Goal: Task Accomplishment & Management: Use online tool/utility

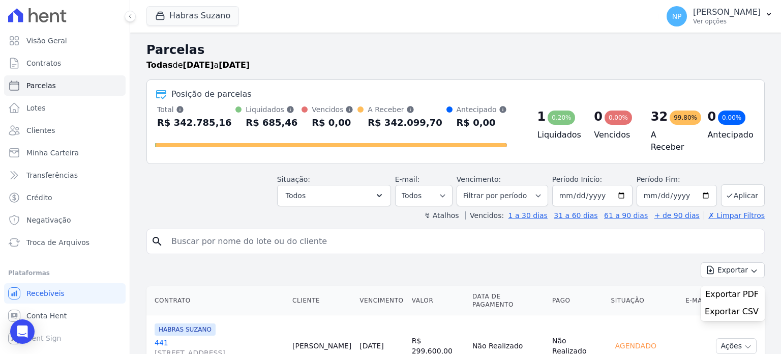
select select
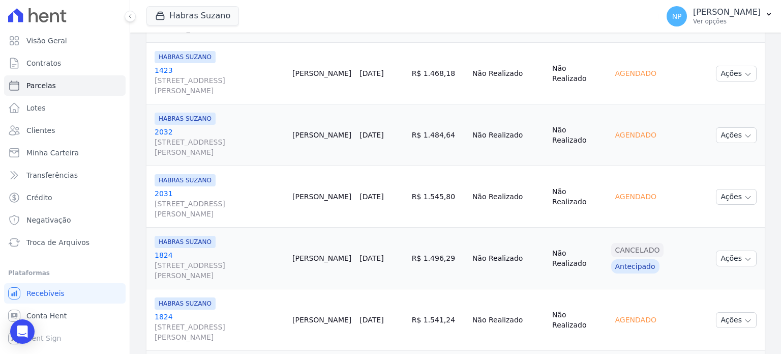
scroll to position [203, 0]
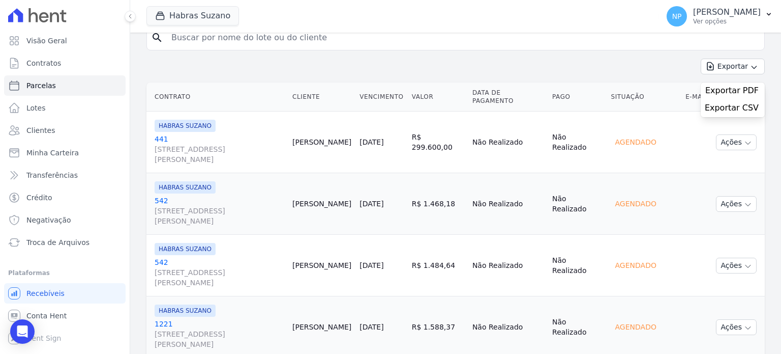
click at [76, 59] on link "Contratos" at bounding box center [65, 63] width 122 height 20
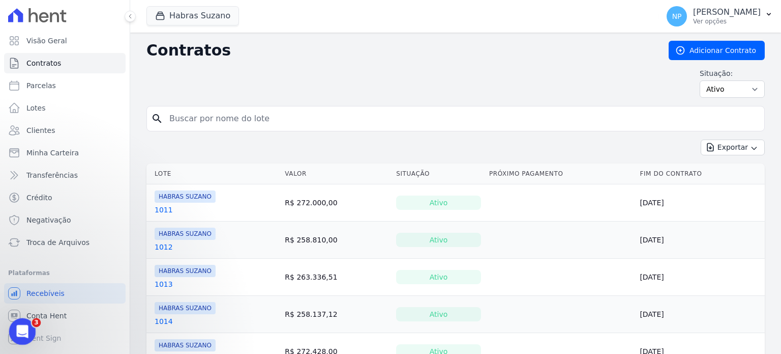
drag, startPoint x: 37, startPoint y: 653, endPoint x: 26, endPoint y: 334, distance: 319.6
click at [27, 335] on div "Abertura do Messenger da Intercom" at bounding box center [21, 330] width 34 height 34
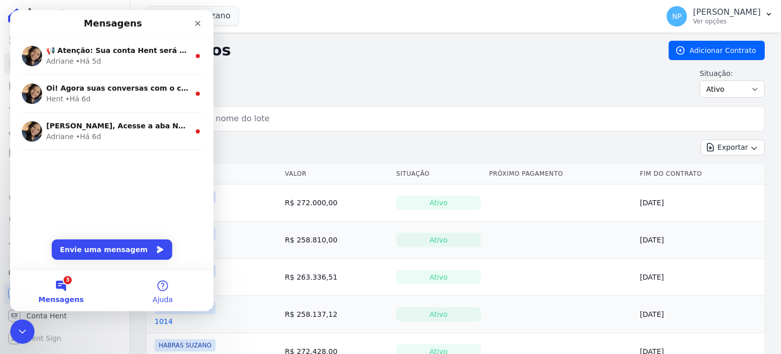
click at [165, 297] on span "Ajuda" at bounding box center [163, 299] width 20 height 7
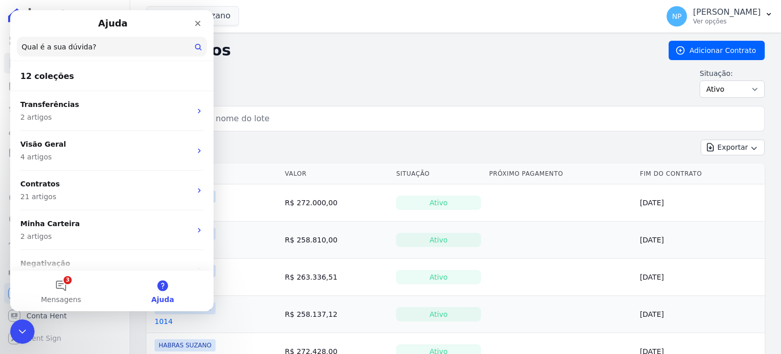
click at [257, 85] on div "Situação: Ativo Todos Pausado Distratado Rascunho Expirado Encerrado" at bounding box center [455, 83] width 619 height 30
click at [217, 152] on div "Exportar Exportar PDF Exportar CSV Exportar Fichas" at bounding box center [455, 151] width 619 height 24
click at [261, 83] on div "Situação: Ativo Todos Pausado Distratado Rascunho Expirado Encerrado" at bounding box center [455, 83] width 619 height 30
click at [201, 28] on div "Fechar" at bounding box center [198, 23] width 18 height 18
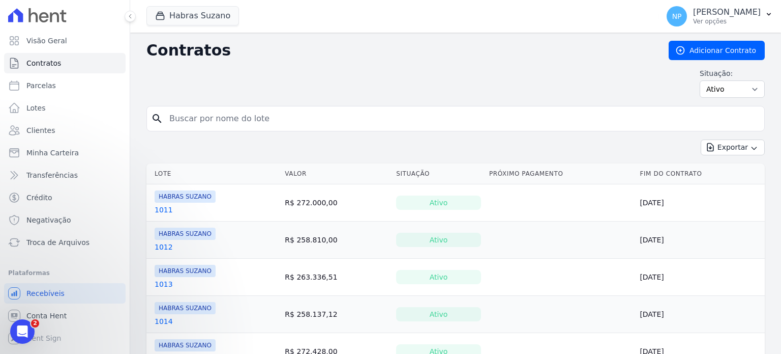
click at [329, 82] on div "Situação: Ativo Todos Pausado Distratado Rascunho Expirado Encerrado" at bounding box center [455, 83] width 619 height 30
click at [35, 156] on span "Minha Carteira" at bounding box center [52, 153] width 52 height 10
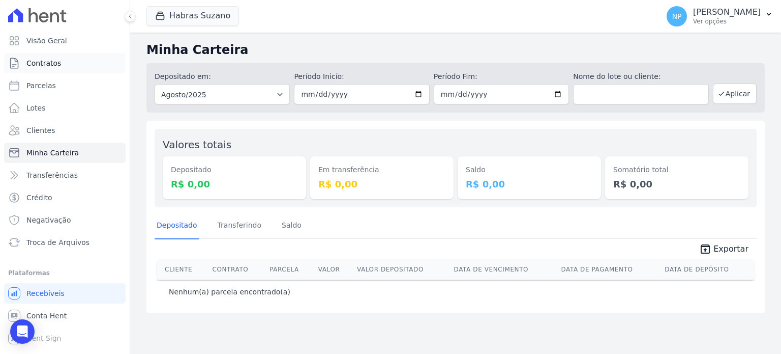
click at [53, 64] on span "Contratos" at bounding box center [43, 63] width 35 height 10
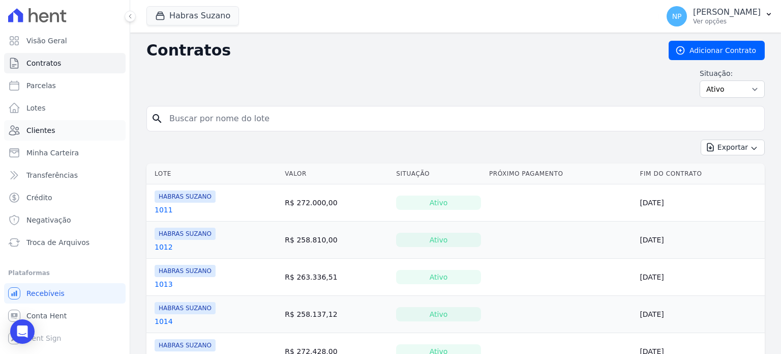
click at [66, 129] on link "Clientes" at bounding box center [65, 130] width 122 height 20
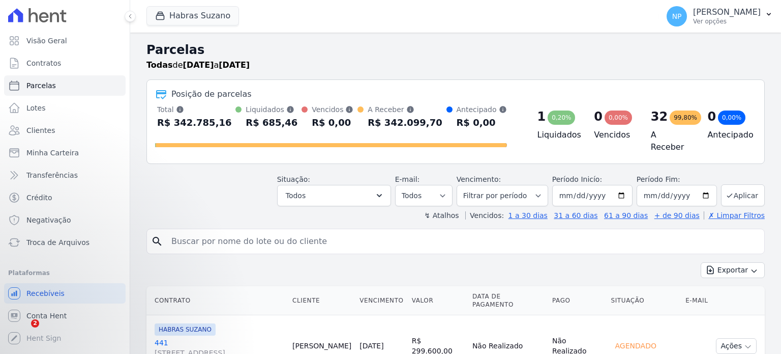
select select
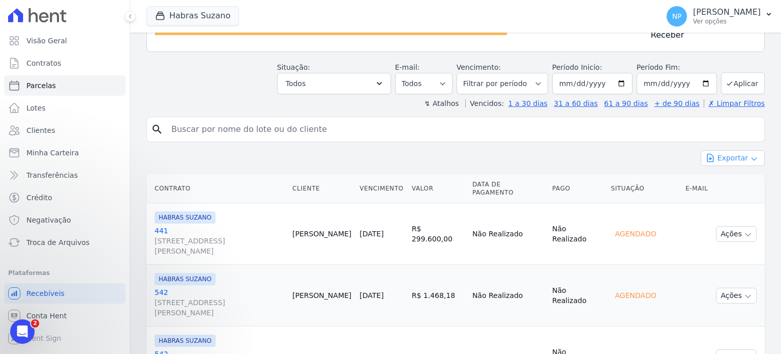
click at [713, 152] on button "Exportar" at bounding box center [733, 158] width 64 height 16
click at [743, 194] on span "Exportar CSV" at bounding box center [732, 199] width 54 height 10
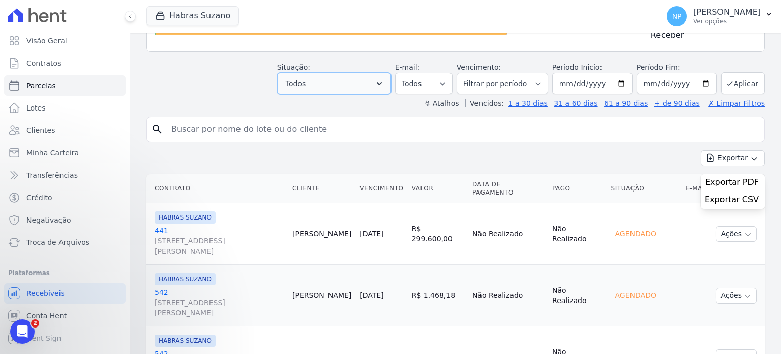
click at [382, 79] on button "Todos" at bounding box center [334, 83] width 114 height 21
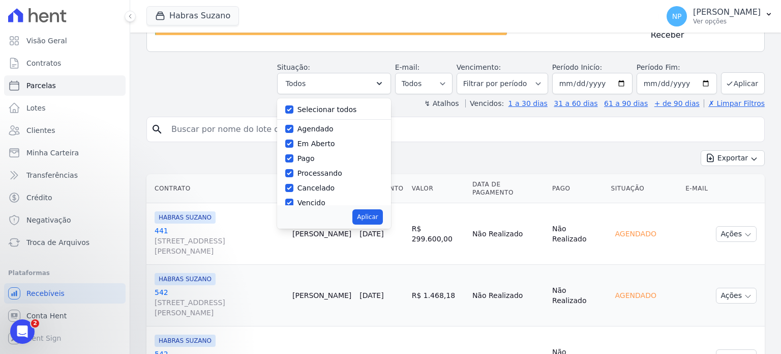
click at [468, 317] on td "R$ 1.468,18" at bounding box center [438, 296] width 61 height 62
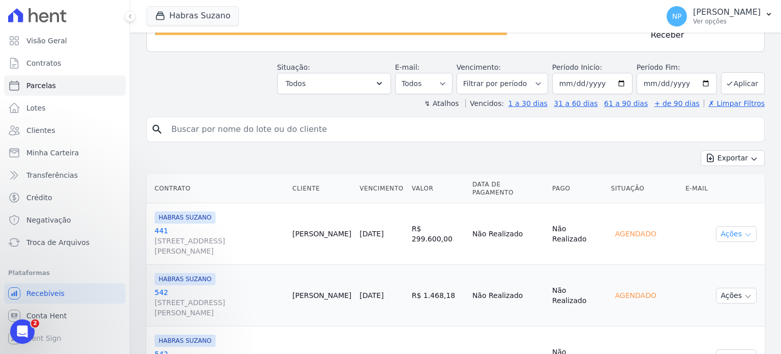
click at [736, 231] on button "Ações" at bounding box center [736, 234] width 41 height 16
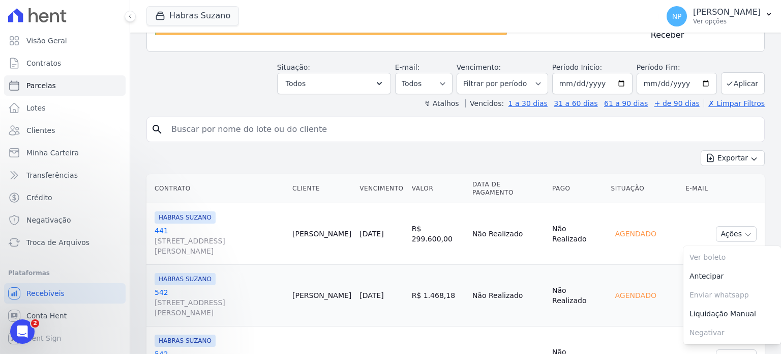
click at [468, 231] on td "R$ 299.600,00" at bounding box center [438, 234] width 61 height 62
click at [459, 101] on label "↯ Atalhos" at bounding box center [441, 103] width 35 height 8
click at [459, 99] on label "↯ Atalhos" at bounding box center [441, 103] width 35 height 8
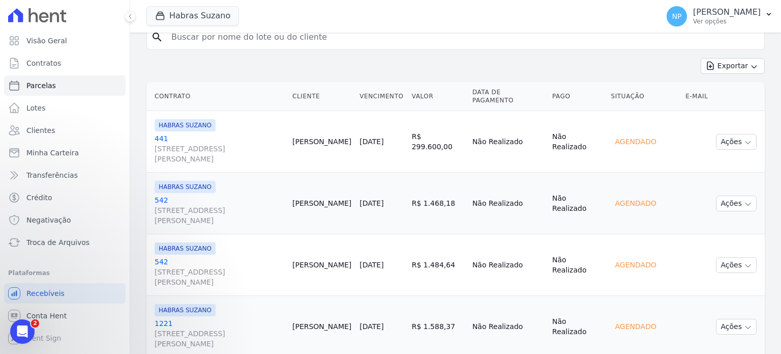
scroll to position [214, 0]
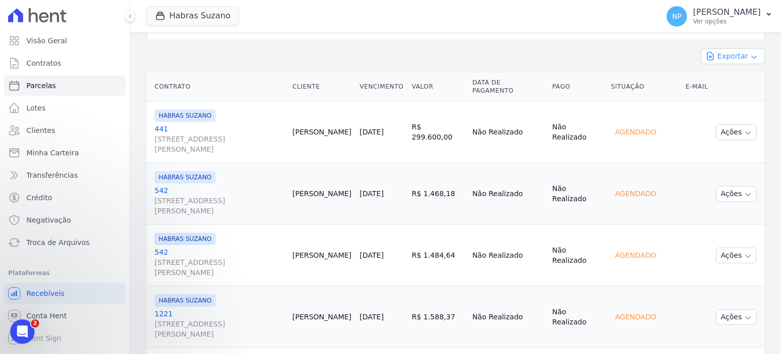
click at [723, 50] on button "Exportar" at bounding box center [733, 56] width 64 height 16
click at [716, 77] on span "Exportar PDF" at bounding box center [732, 80] width 53 height 10
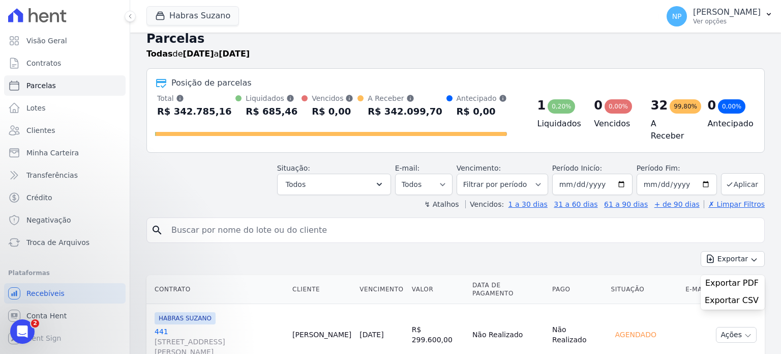
scroll to position [10, 0]
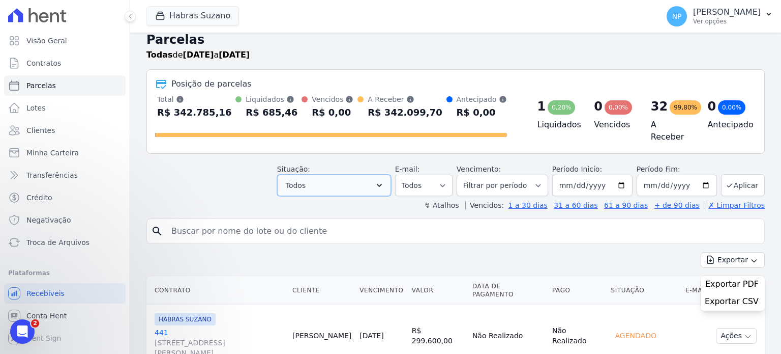
click at [348, 185] on button "Todos" at bounding box center [334, 184] width 114 height 21
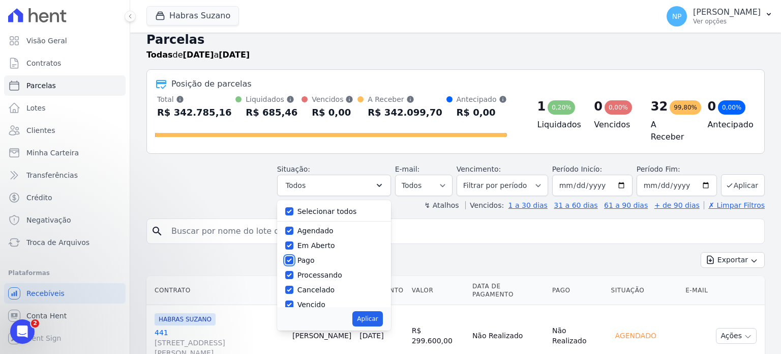
click at [294, 256] on input "Pago" at bounding box center [289, 260] width 8 height 8
checkbox input "false"
click at [294, 286] on input "Cancelado" at bounding box center [289, 289] width 8 height 8
checkbox input "false"
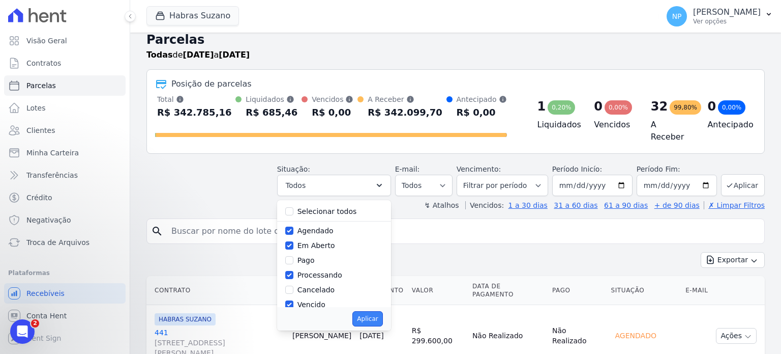
click at [377, 314] on button "Aplicar" at bounding box center [368, 318] width 30 height 15
select select "scheduled"
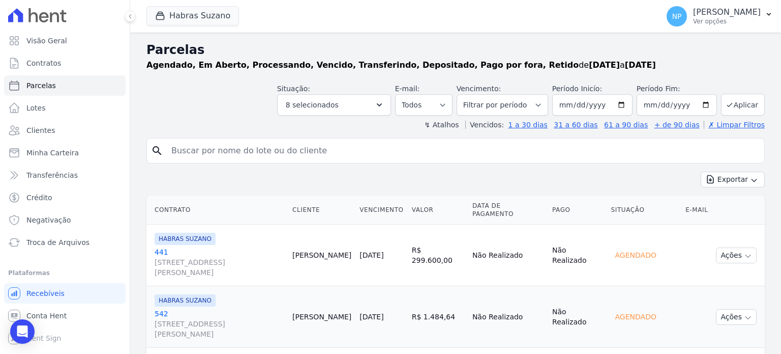
select select
click at [715, 177] on button "Exportar" at bounding box center [733, 179] width 64 height 16
click at [716, 207] on span "Exportar PDF" at bounding box center [732, 203] width 53 height 10
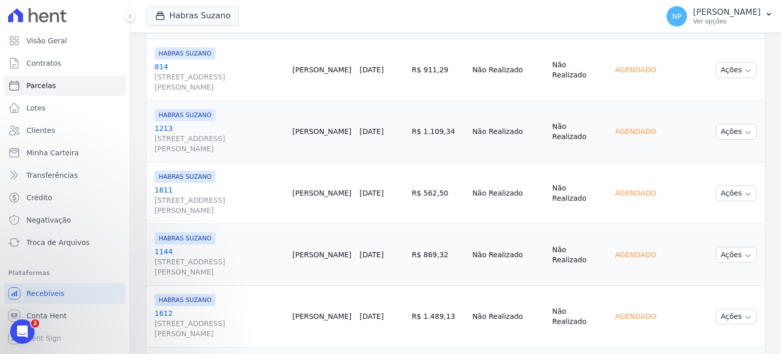
scroll to position [1450, 0]
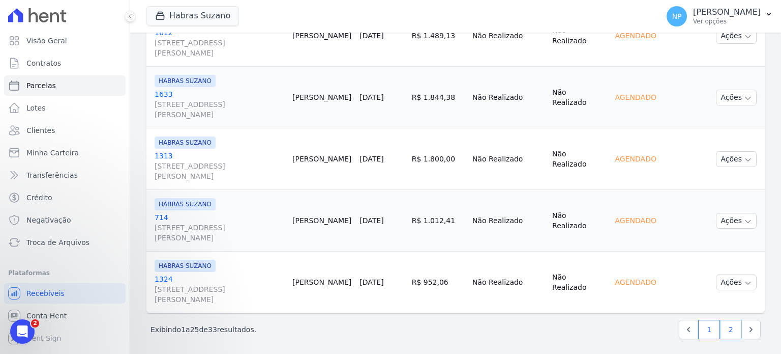
click at [720, 327] on link "2" at bounding box center [731, 328] width 22 height 19
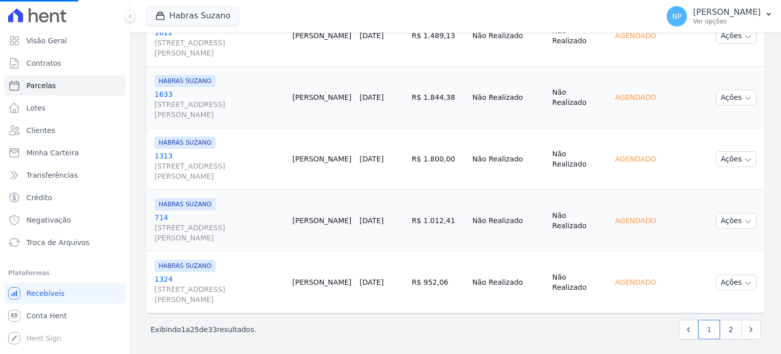
select select
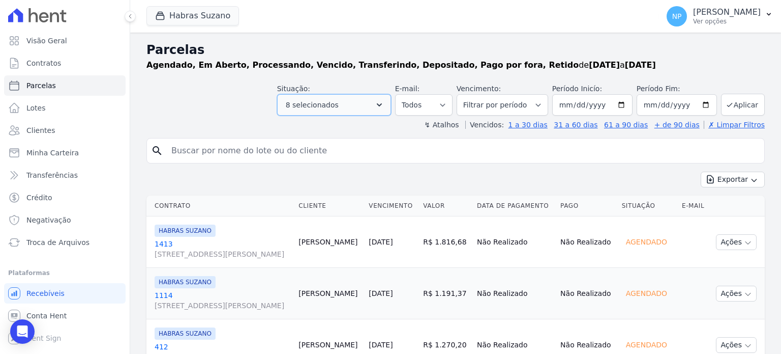
click at [361, 101] on button "8 selecionados" at bounding box center [334, 104] width 114 height 21
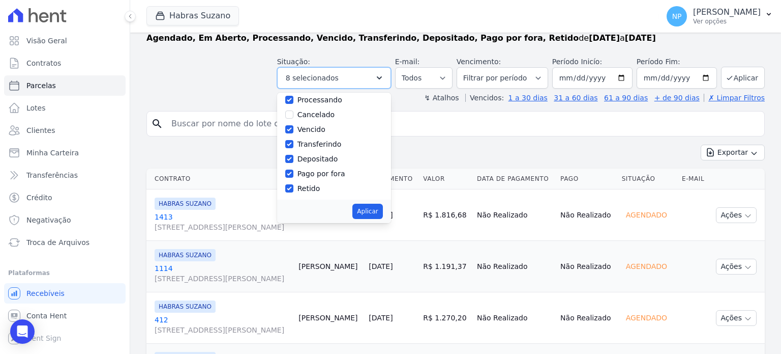
scroll to position [51, 0]
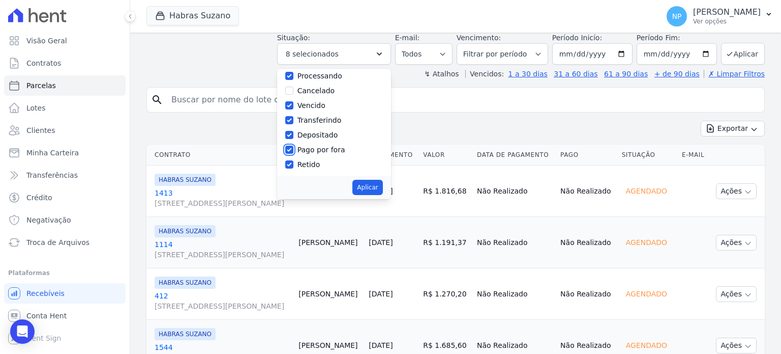
click at [294, 148] on input "Pago por fora" at bounding box center [289, 149] width 8 height 8
checkbox input "false"
click at [372, 190] on button "Aplicar" at bounding box center [368, 187] width 30 height 15
select select "scheduled"
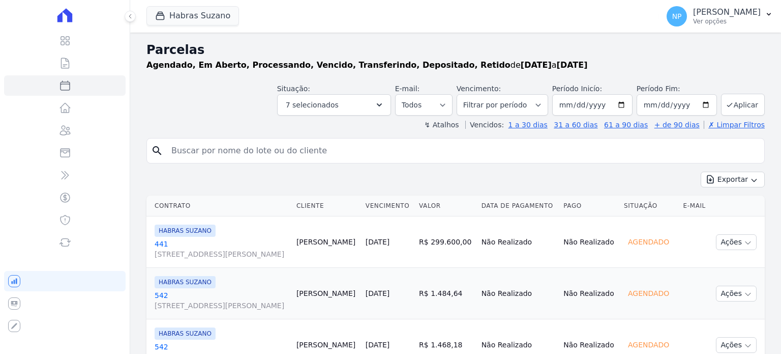
select select
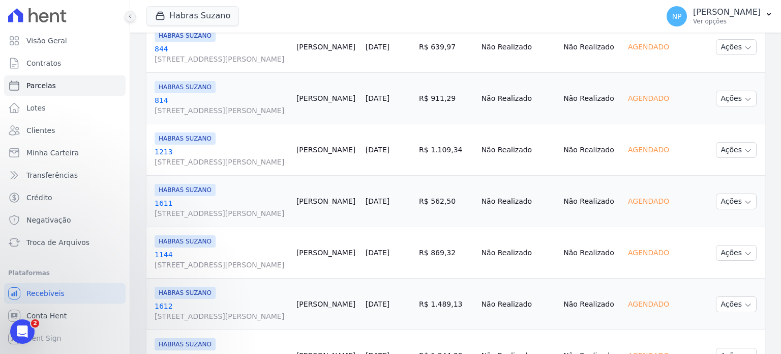
click at [128, 18] on icon at bounding box center [130, 16] width 6 height 6
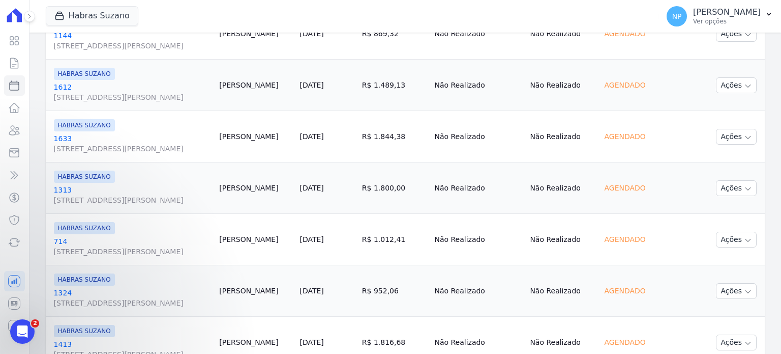
scroll to position [1188, 0]
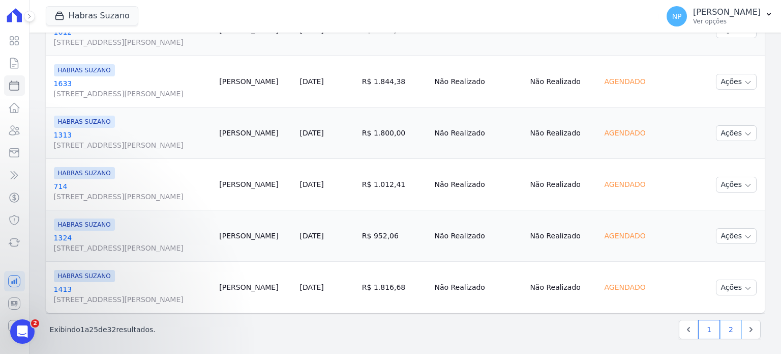
click at [720, 327] on link "2" at bounding box center [731, 328] width 22 height 19
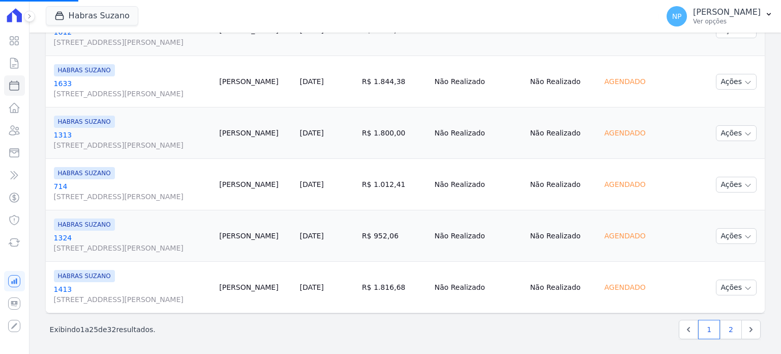
select select
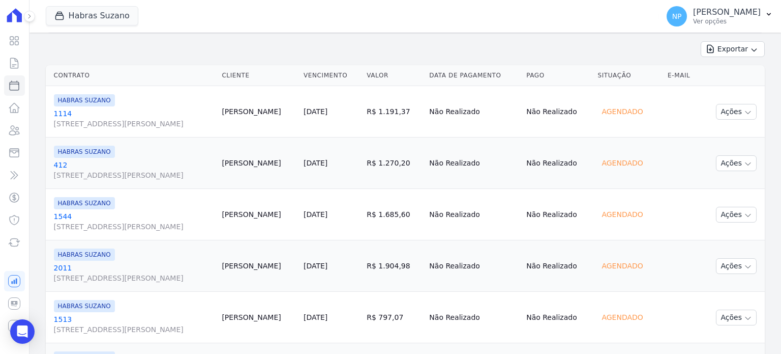
scroll to position [265, 0]
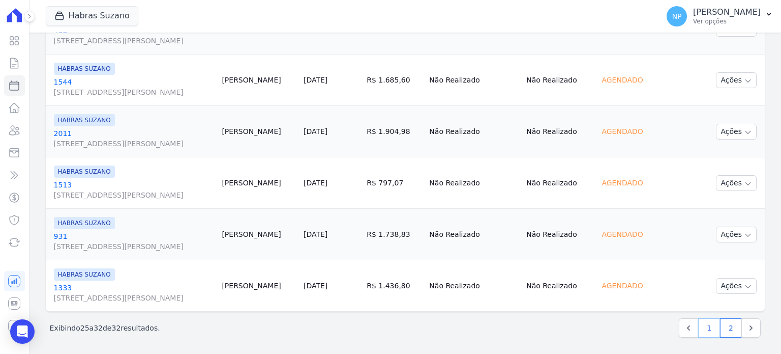
click at [702, 328] on link "1" at bounding box center [709, 327] width 22 height 19
select select
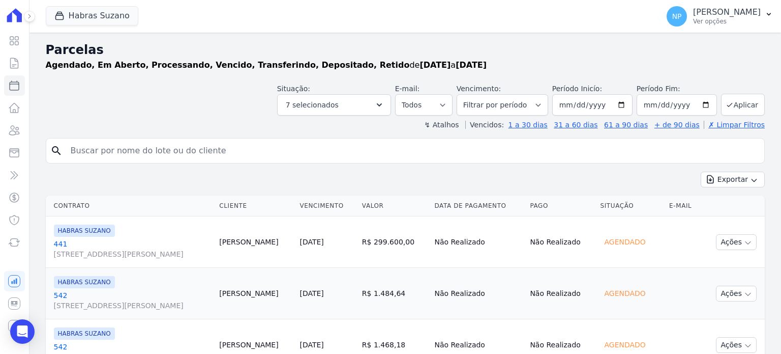
click at [711, 189] on div "Exportar Exportar PDF Exportar CSV" at bounding box center [405, 183] width 719 height 24
click at [711, 183] on icon "button" at bounding box center [711, 179] width 10 height 10
click at [712, 205] on span "Exportar PDF" at bounding box center [732, 203] width 53 height 10
click at [741, 221] on span "Exportar CSV" at bounding box center [732, 221] width 54 height 10
click at [723, 243] on button "Ações" at bounding box center [736, 242] width 41 height 16
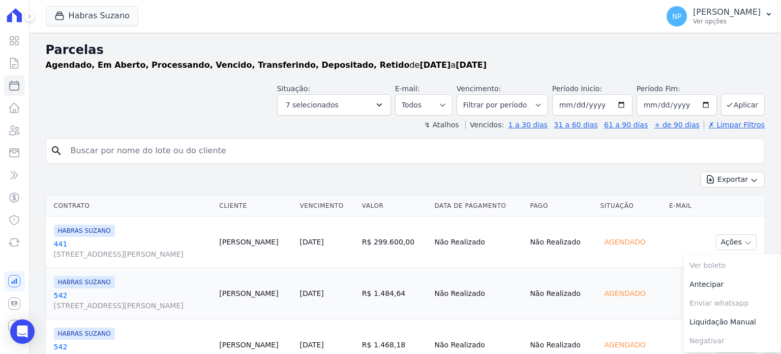
click at [548, 241] on td "Não Realizado" at bounding box center [561, 241] width 70 height 51
click at [93, 255] on span "[STREET_ADDRESS][PERSON_NAME]" at bounding box center [133, 254] width 158 height 10
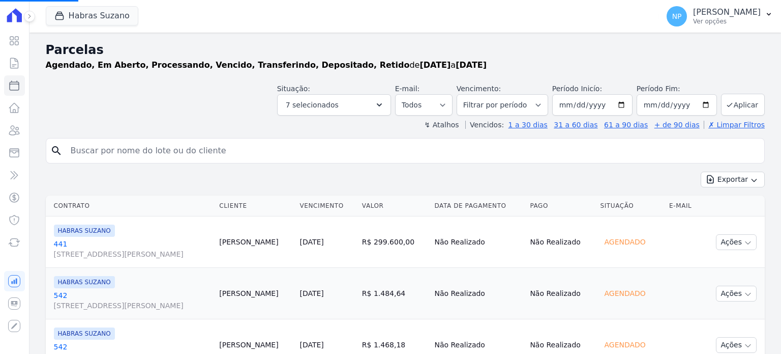
click at [292, 240] on td "[PERSON_NAME]" at bounding box center [255, 241] width 80 height 51
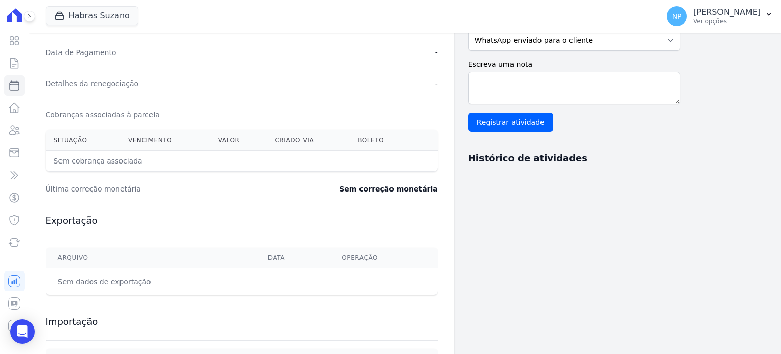
scroll to position [339, 0]
